Goal: Information Seeking & Learning: Learn about a topic

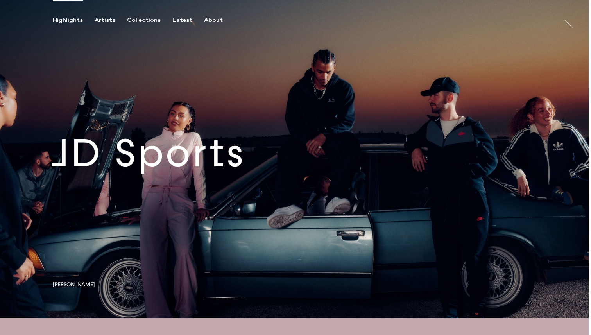
click at [222, 163] on link at bounding box center [294, 159] width 588 height 318
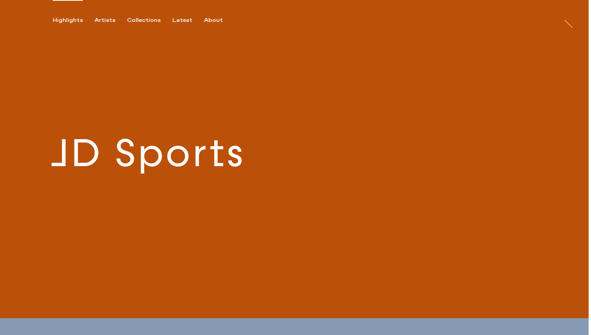
click at [222, 163] on link at bounding box center [294, 159] width 588 height 318
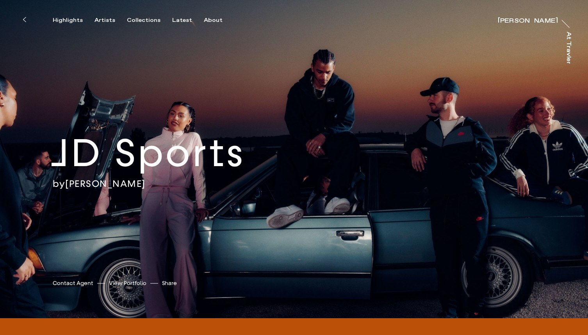
click at [101, 16] on div "Highlights Artists Collections Latest About [PERSON_NAME] [PERSON_NAME] At [PER…" at bounding box center [295, 12] width 591 height 24
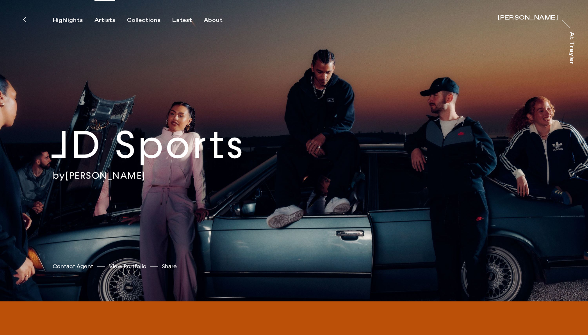
click at [102, 21] on div "Artists" at bounding box center [105, 20] width 21 height 7
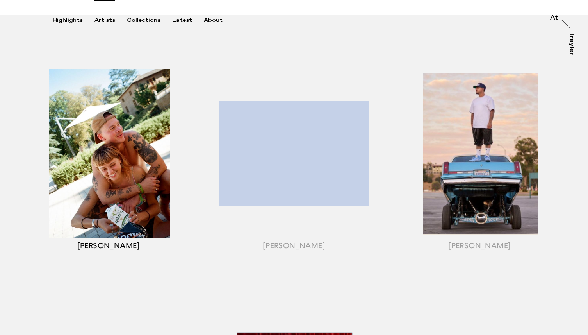
scroll to position [81, 0]
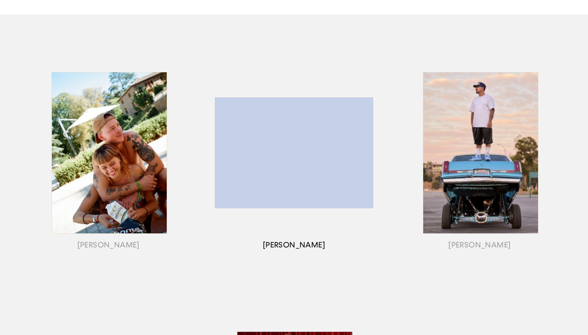
click at [331, 163] on div "button" at bounding box center [294, 163] width 186 height 244
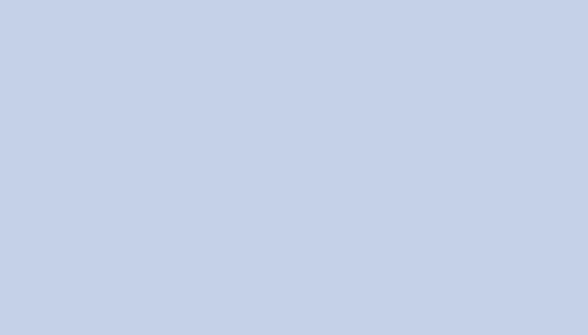
click at [323, 166] on div "button" at bounding box center [294, 163] width 186 height 244
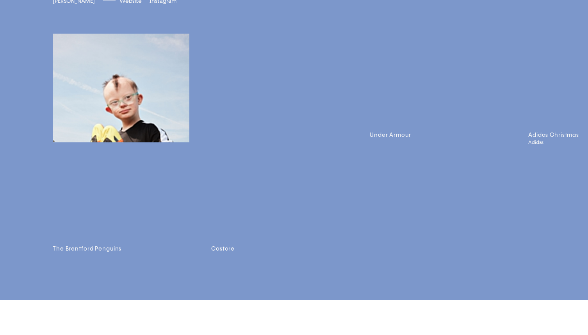
scroll to position [2147, 0]
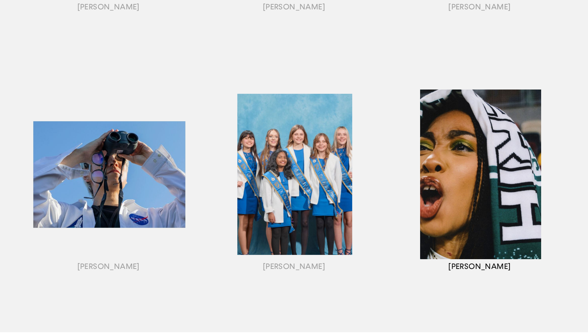
scroll to position [732, 0]
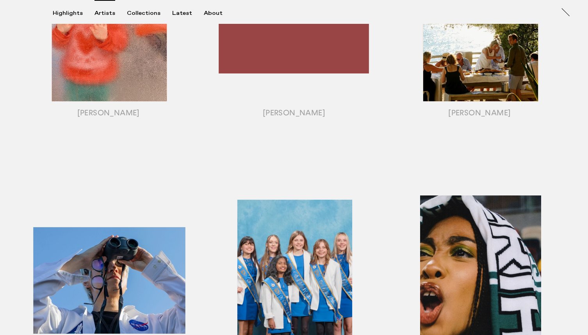
click at [485, 248] on div "button" at bounding box center [480, 290] width 186 height 244
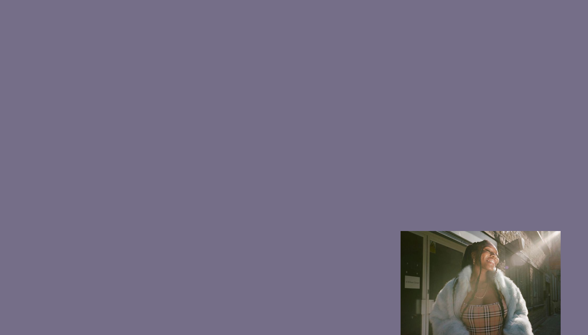
click at [449, 255] on div "button" at bounding box center [480, 290] width 186 height 244
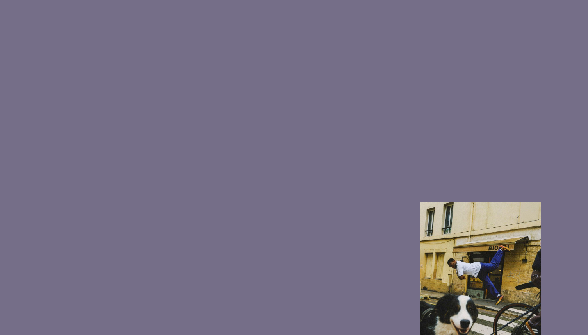
click at [468, 274] on div "button" at bounding box center [480, 290] width 186 height 244
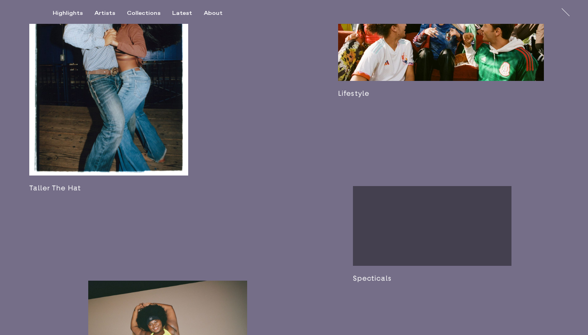
scroll to position [1008, 0]
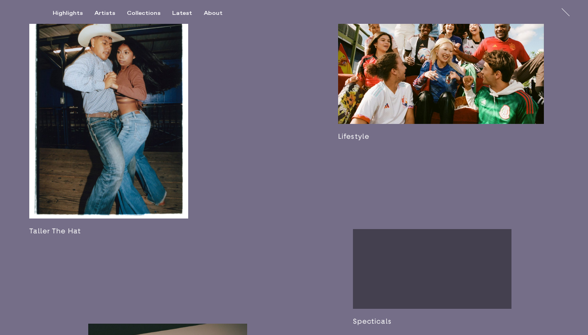
click at [414, 141] on link at bounding box center [441, 63] width 206 height 153
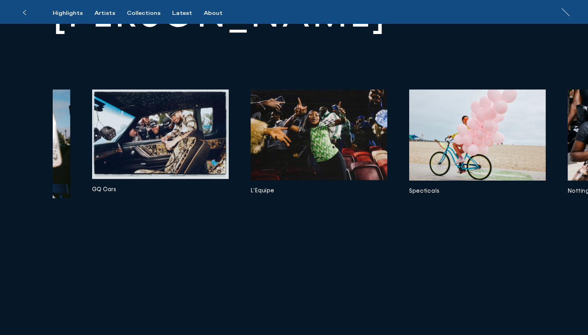
scroll to position [0, 1199]
